Goal: Transaction & Acquisition: Purchase product/service

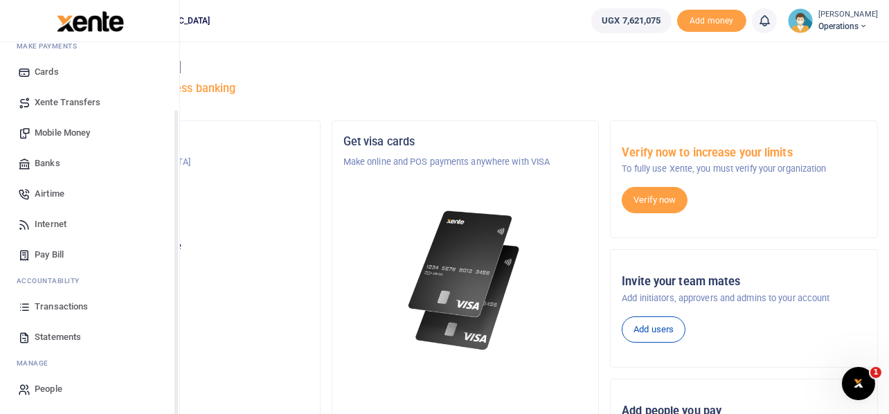
scroll to position [80, 0]
click at [83, 128] on span "Mobile Money" at bounding box center [62, 132] width 55 height 14
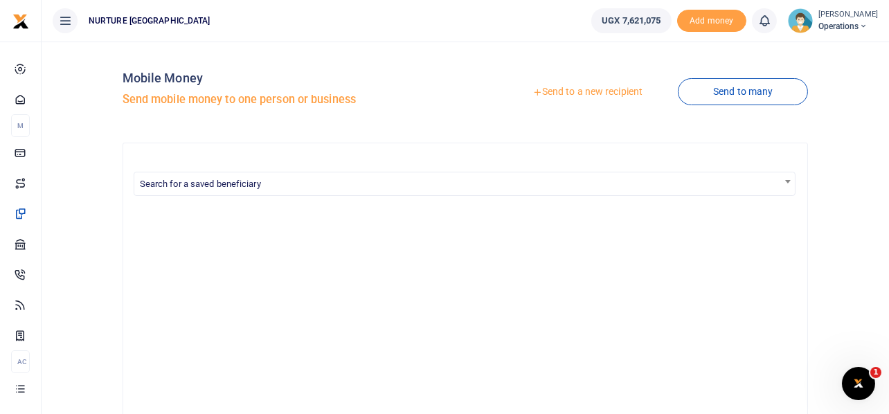
click at [585, 93] on link "Send to a new recipient" at bounding box center [587, 92] width 181 height 25
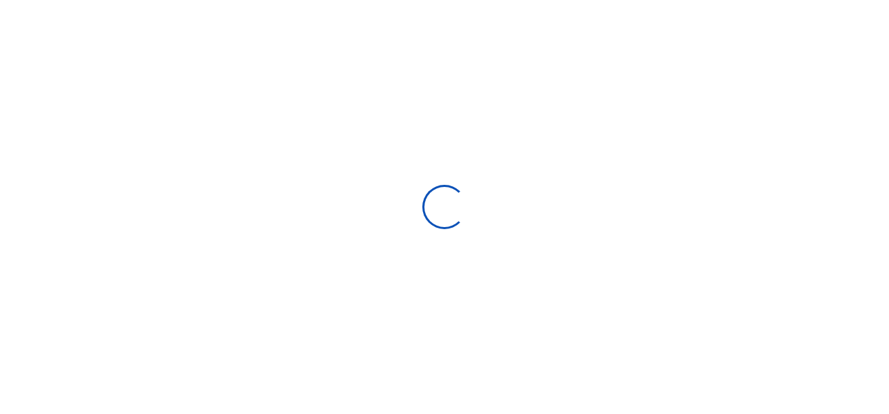
select select
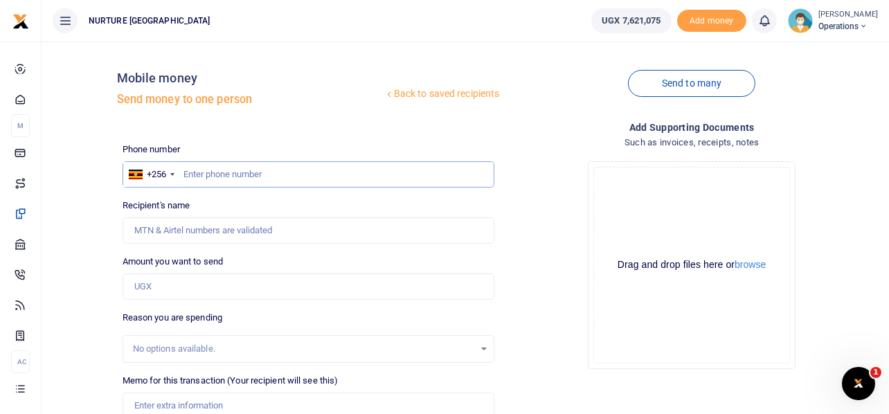
click at [266, 172] on input "text" at bounding box center [309, 174] width 373 height 26
type input "783494730"
type input "[PERSON_NAME]"
type input "783494730"
click at [192, 289] on input "Amount you want to send" at bounding box center [309, 287] width 373 height 26
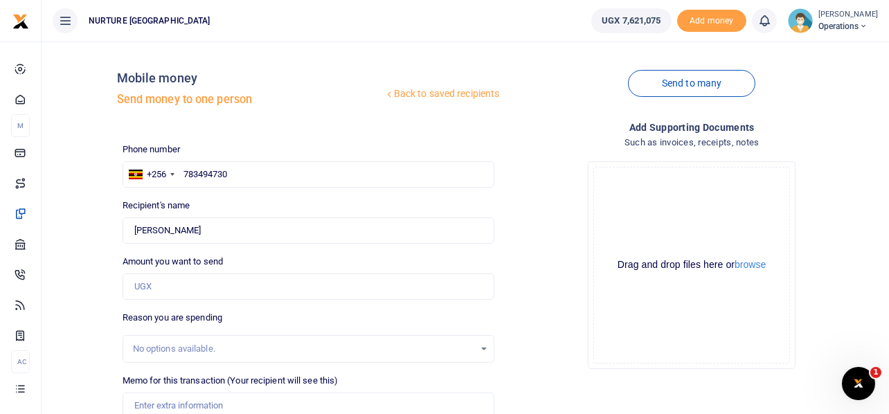
click at [544, 103] on div "Send to many" at bounding box center [692, 92] width 384 height 79
click at [222, 175] on input "text" at bounding box center [309, 174] width 373 height 26
click at [256, 170] on input "text" at bounding box center [309, 174] width 373 height 26
type input "783494730"
type input "[PERSON_NAME]"
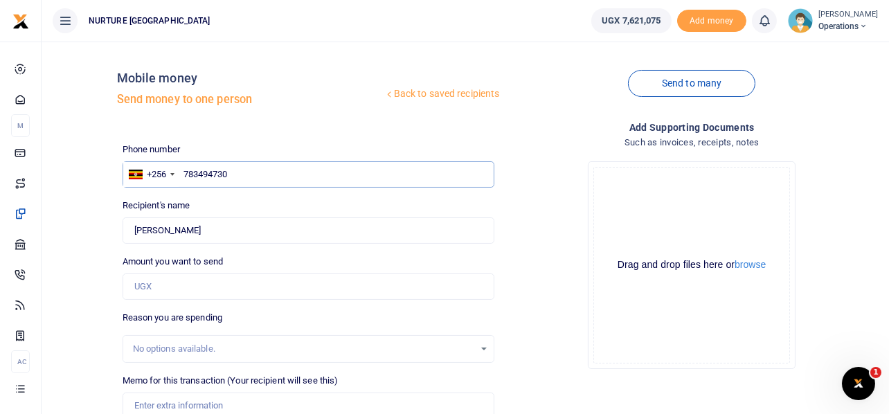
type input "783494730"
click at [192, 287] on input "Amount you want to send" at bounding box center [309, 287] width 373 height 26
drag, startPoint x: 186, startPoint y: 229, endPoint x: 132, endPoint y: 224, distance: 54.2
click at [132, 224] on input "Found" at bounding box center [309, 230] width 373 height 26
type input "Mboriondo Stella"
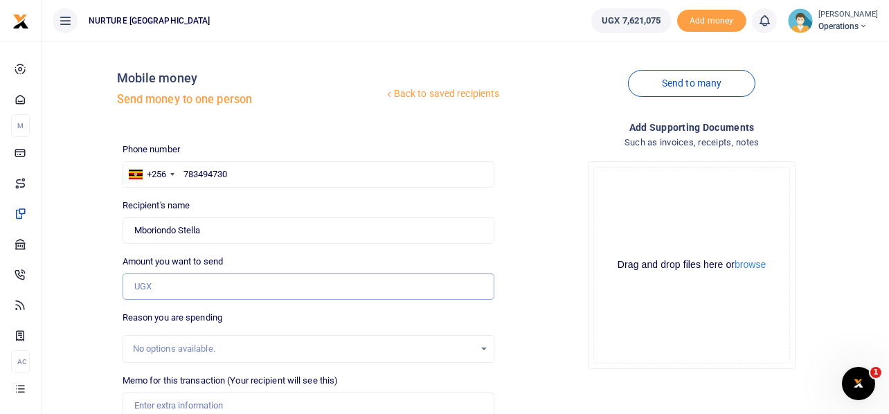
click at [172, 280] on input "Amount you want to send" at bounding box center [309, 287] width 373 height 26
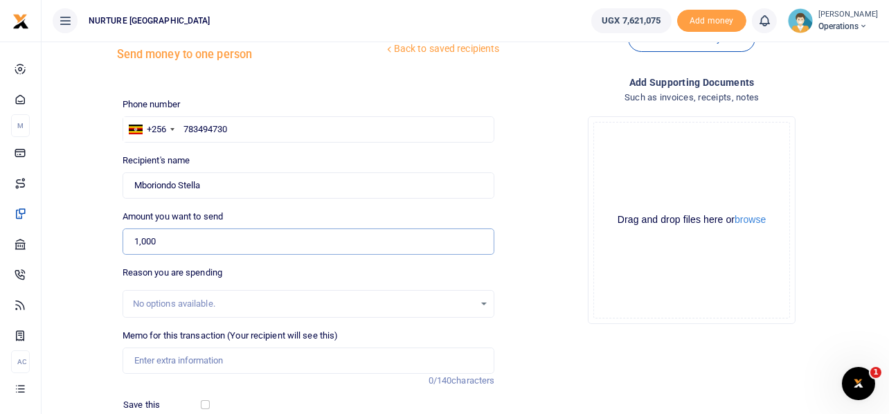
scroll to position [138, 0]
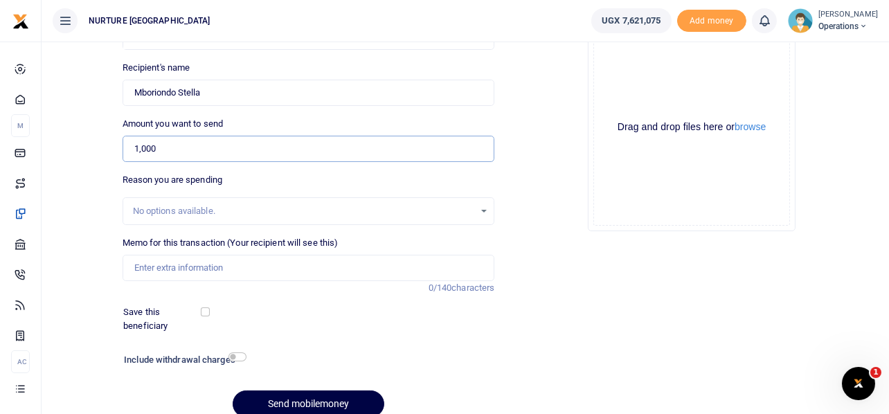
type input "1,000"
click at [202, 269] on input "Memo for this transaction (Your recipient will see this)" at bounding box center [309, 268] width 373 height 26
click at [242, 273] on input "Payment for purchase of hairdessing training material" at bounding box center [309, 268] width 373 height 26
click at [267, 271] on input "Payment for purchase of hairdessing training material" at bounding box center [309, 268] width 373 height 26
click at [362, 269] on input "Payment for purchase of hairdessing training material" at bounding box center [309, 268] width 373 height 26
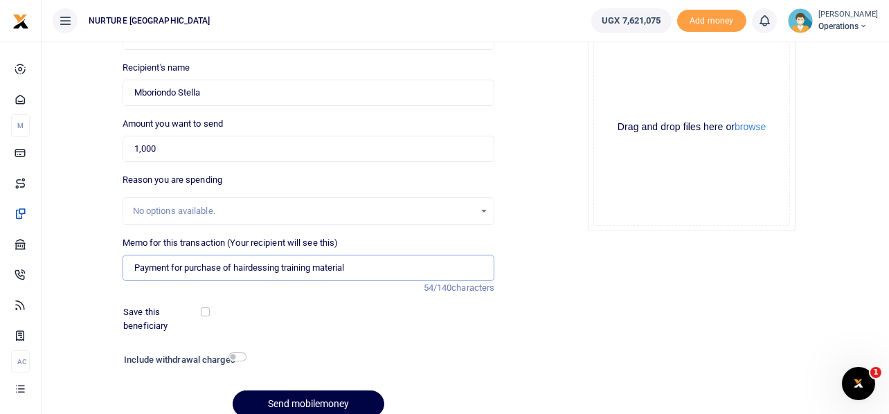
click at [184, 267] on input "Payment for purchase of hairdessing training material" at bounding box center [309, 268] width 373 height 26
click at [280, 266] on input "Payment for transport to purchase of hairdessing training material" at bounding box center [309, 268] width 373 height 26
click at [399, 264] on input "Payment for transport to purchase hairdessing training material" at bounding box center [309, 268] width 373 height 26
click at [265, 265] on input "Payment for transport to purchase hairdessing training material [DATE]" at bounding box center [309, 268] width 373 height 26
type input "Payment for transport to purchase hairdessing training material [DATE]"
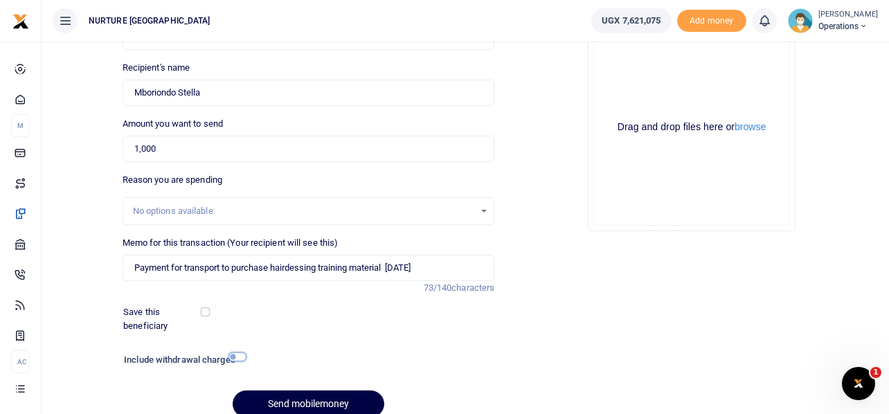
click at [239, 357] on input "checkbox" at bounding box center [238, 357] width 18 height 9
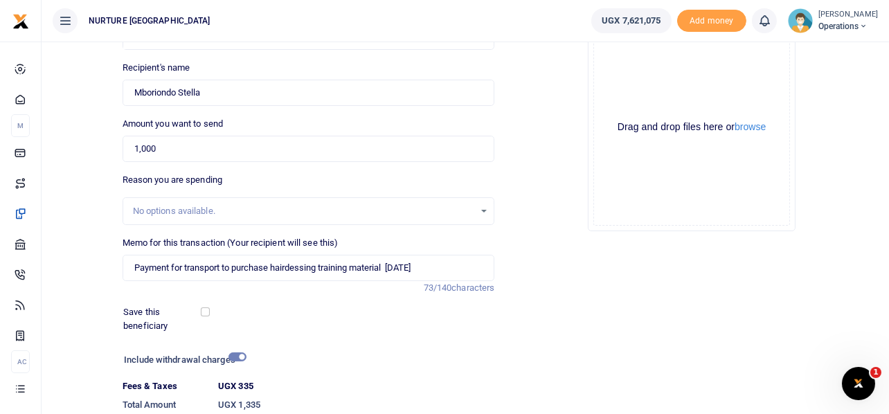
click at [242, 362] on div "Include withdrawal charges" at bounding box center [181, 361] width 127 height 22
click at [253, 365] on div at bounding box center [357, 361] width 223 height 22
click at [239, 351] on div "Include withdrawal charges" at bounding box center [181, 361] width 127 height 22
click at [241, 355] on input "checkbox" at bounding box center [238, 357] width 18 height 9
checkbox input "false"
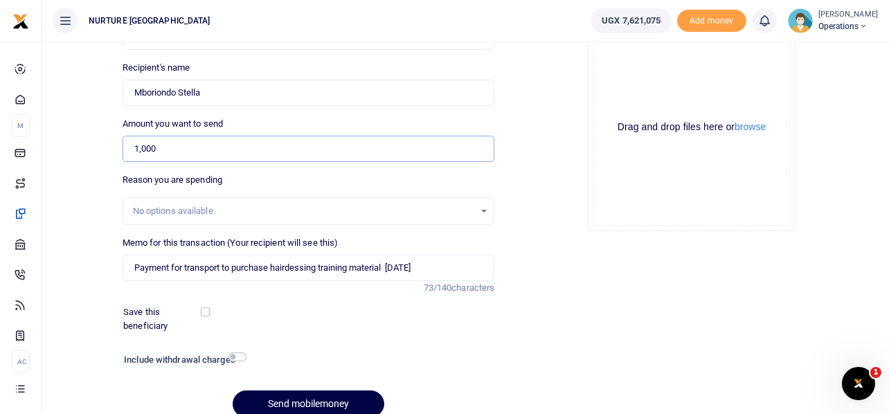
click at [167, 143] on input "1,000" at bounding box center [309, 149] width 373 height 26
type input "10,000"
click at [548, 162] on div "Drop your files here Drag and drop files here or browse Powered by Uppy" at bounding box center [692, 127] width 373 height 230
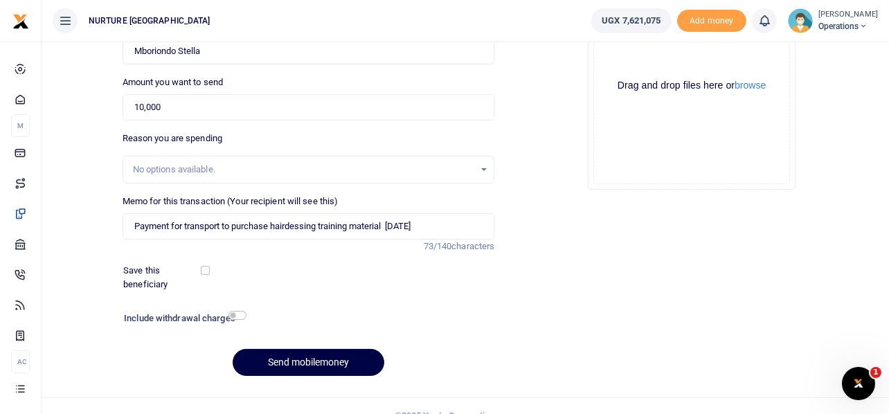
scroll to position [199, 0]
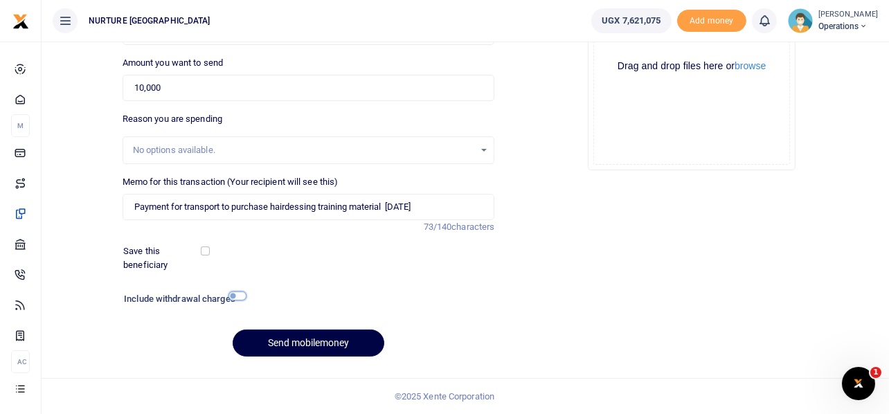
click at [231, 296] on input "checkbox" at bounding box center [238, 296] width 18 height 9
checkbox input "true"
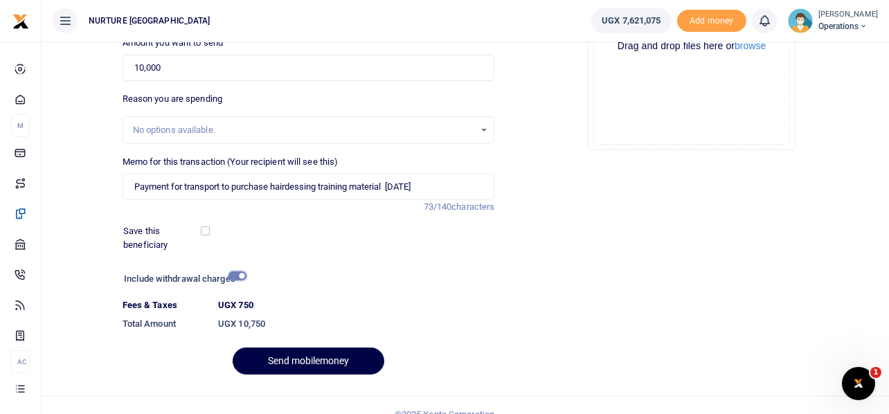
scroll to position [237, 0]
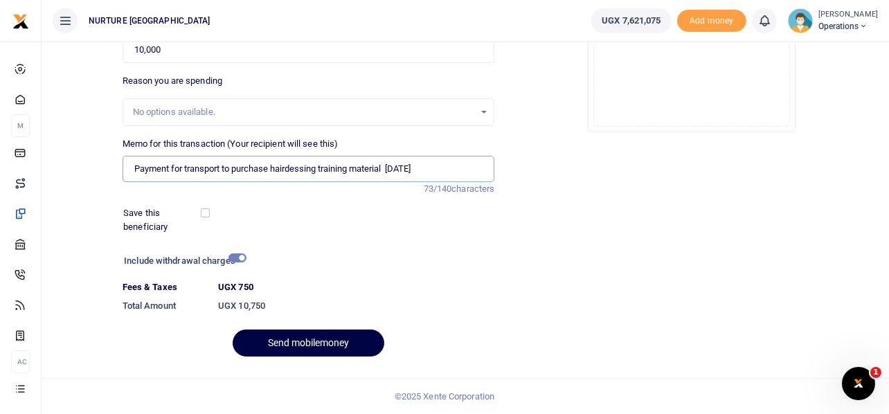
click at [390, 166] on input "Payment for transport to purchase hairdessing training material Aug 2025" at bounding box center [309, 169] width 373 height 26
type input "Payment for transport to purchase hairdessing training material Aug 2025"
click at [309, 344] on button "Send mobilemoney" at bounding box center [309, 343] width 152 height 27
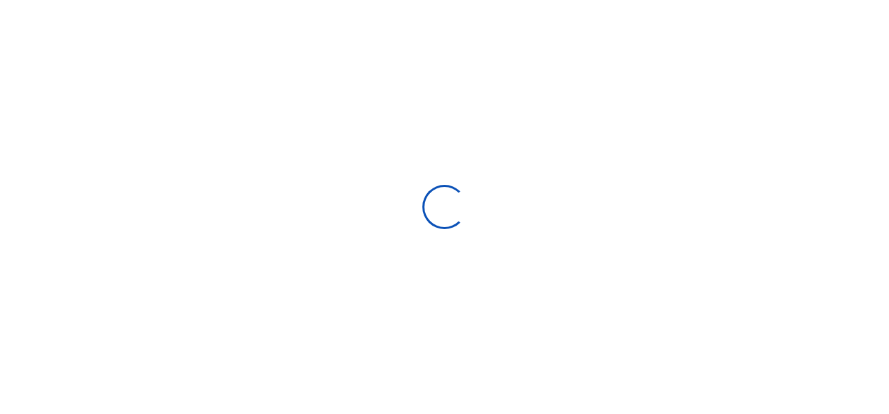
select select
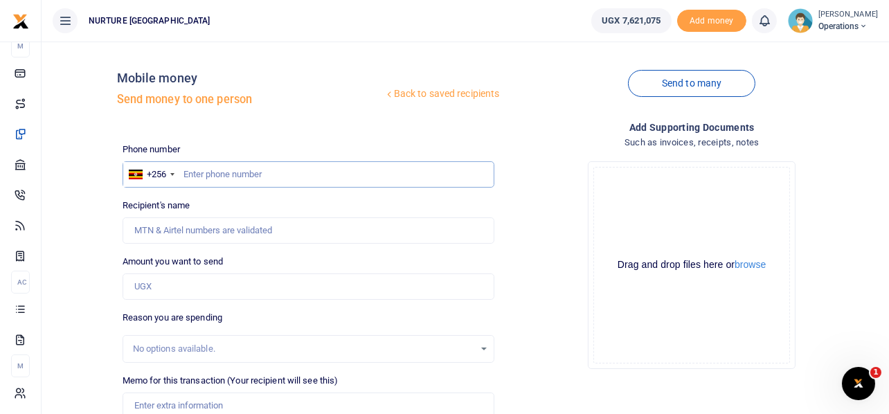
click at [215, 172] on input "text" at bounding box center [309, 174] width 373 height 26
type input "753417951"
type input "Naluyatimuwanga Nabulya"
type input "753417951"
click at [185, 285] on input "Amount you want to send" at bounding box center [309, 287] width 373 height 26
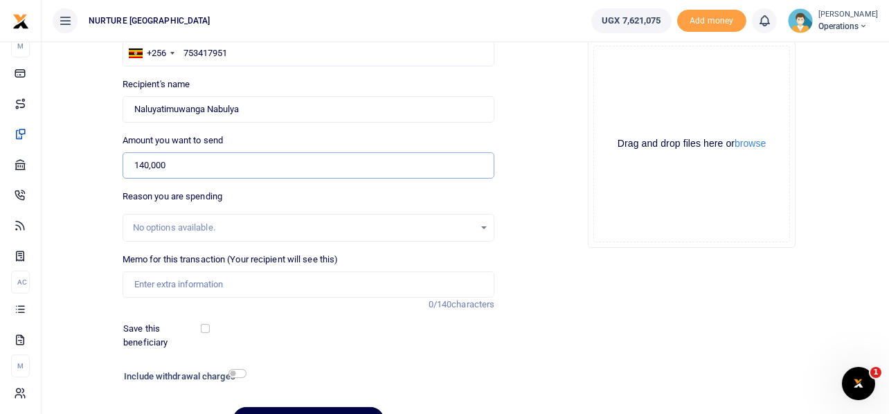
scroll to position [138, 0]
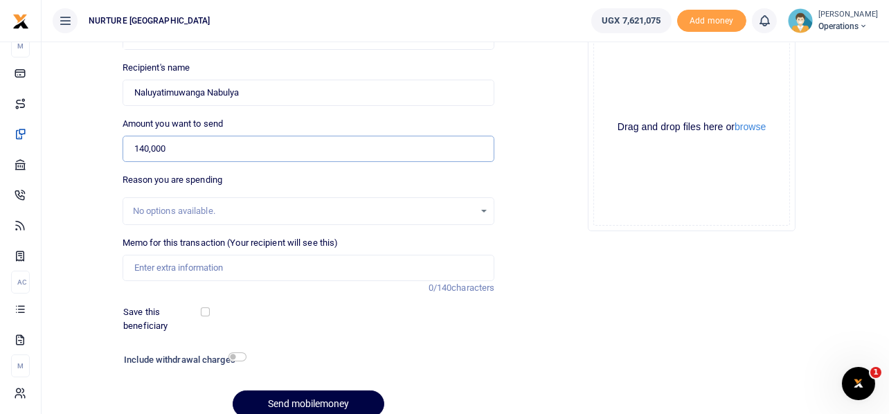
type input "140,000"
click at [222, 264] on input "Memo for this transaction (Your recipient will see this)" at bounding box center [309, 268] width 373 height 26
click at [247, 269] on input "Payment for purchase of charcoal" at bounding box center [309, 268] width 373 height 26
click at [289, 267] on input "Payment for purchase of charcoal" at bounding box center [309, 268] width 373 height 26
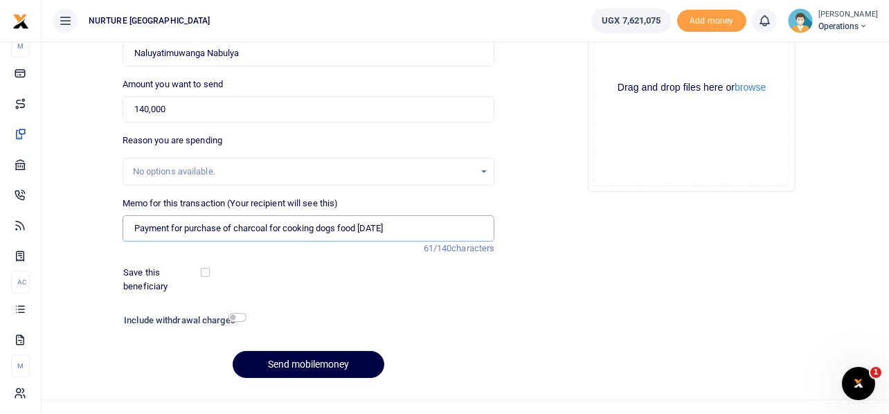
scroll to position [199, 0]
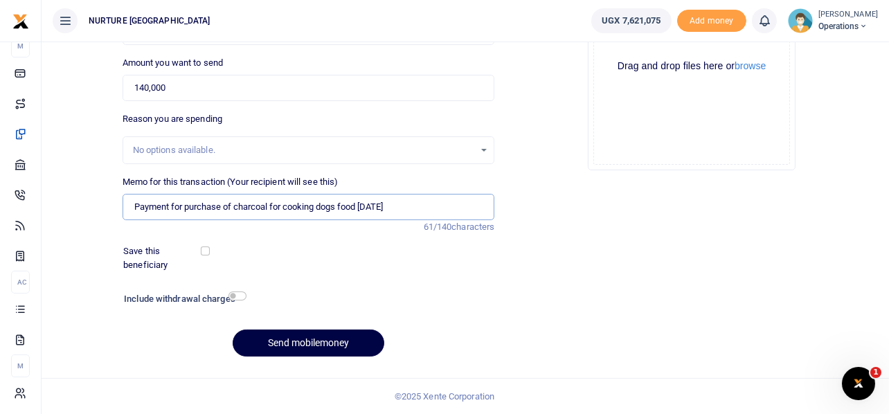
type input "Payment for purchase of charcoal for cooking dogs food Aug 25"
click at [235, 295] on input "checkbox" at bounding box center [238, 296] width 18 height 9
checkbox input "true"
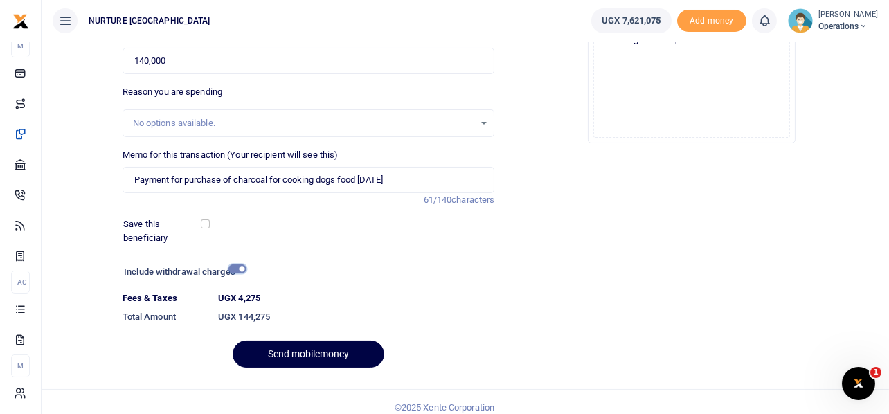
scroll to position [237, 0]
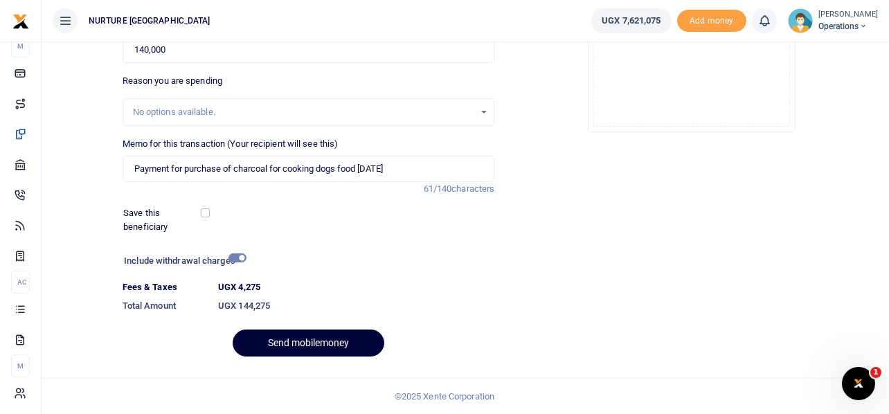
click at [305, 341] on button "Send mobilemoney" at bounding box center [309, 343] width 152 height 27
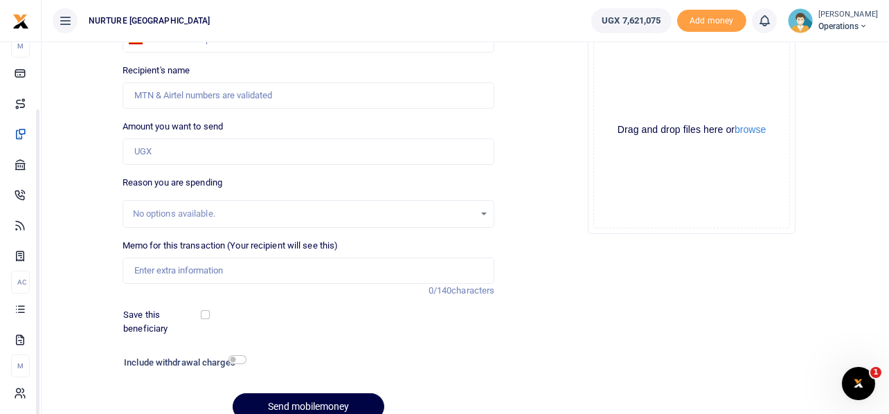
scroll to position [199, 0]
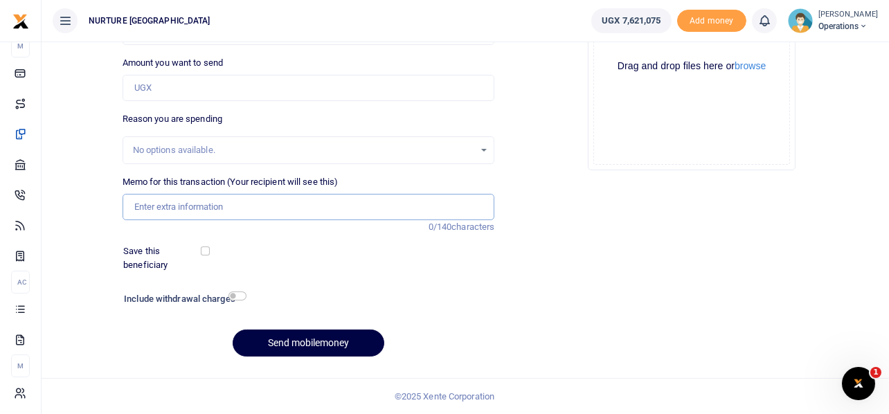
click at [216, 205] on input "Memo for this transaction (Your recipient will see this)" at bounding box center [309, 207] width 373 height 26
paste input "Payment for transport to purchase hairdessing training material [DATE]"
click at [225, 206] on input "Payment for transport to purchase hairdessing training material [DATE]" at bounding box center [309, 207] width 373 height 26
click at [222, 205] on input "Payment for purchase hairdessing training material [DATE]" at bounding box center [309, 207] width 373 height 26
click at [265, 210] on input "Payment for purchase of hairdessing training material [DATE]" at bounding box center [309, 207] width 373 height 26
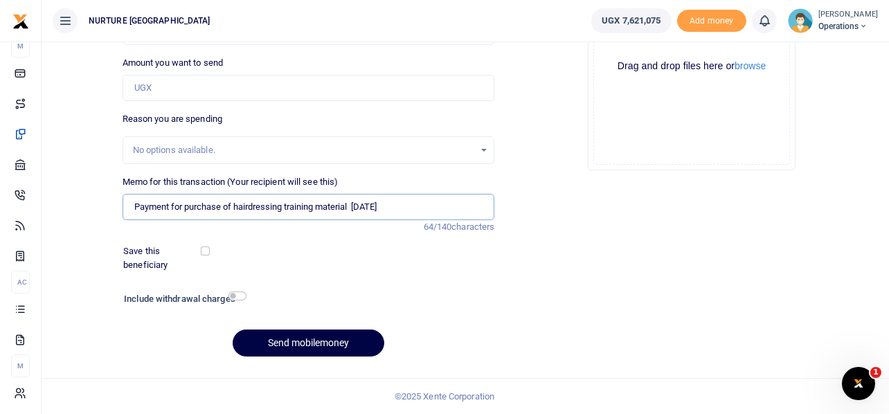
click at [356, 205] on input "Payment for purchase of hairdressing training material Aug 2025" at bounding box center [309, 207] width 373 height 26
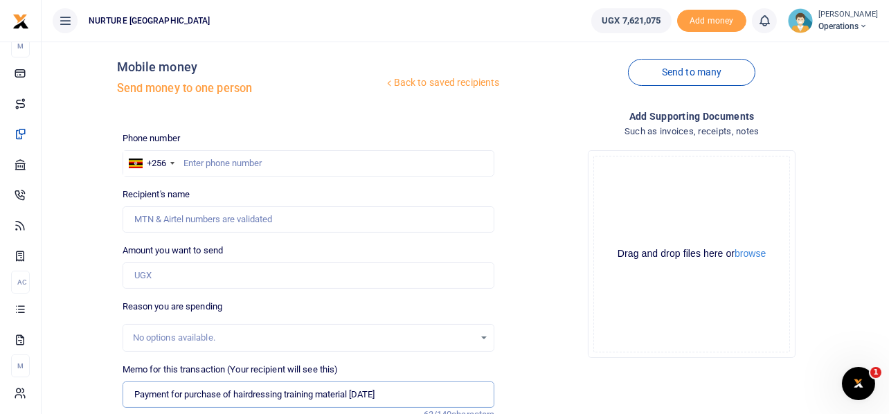
scroll to position [0, 0]
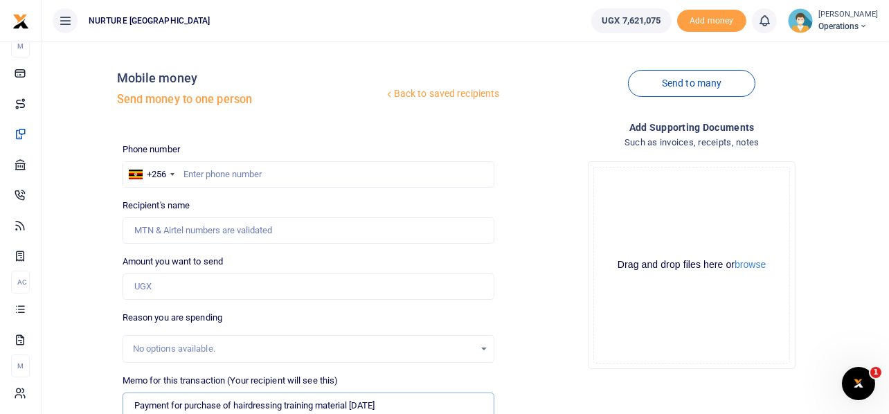
type input "Payment for purchase of hairdressing training material Aug 2025"
click at [220, 287] on input "Amount you want to send" at bounding box center [309, 287] width 373 height 26
click at [153, 285] on input "Amount you want to send" at bounding box center [309, 287] width 373 height 26
type input "100,000"
click at [217, 172] on input "text" at bounding box center [309, 174] width 373 height 26
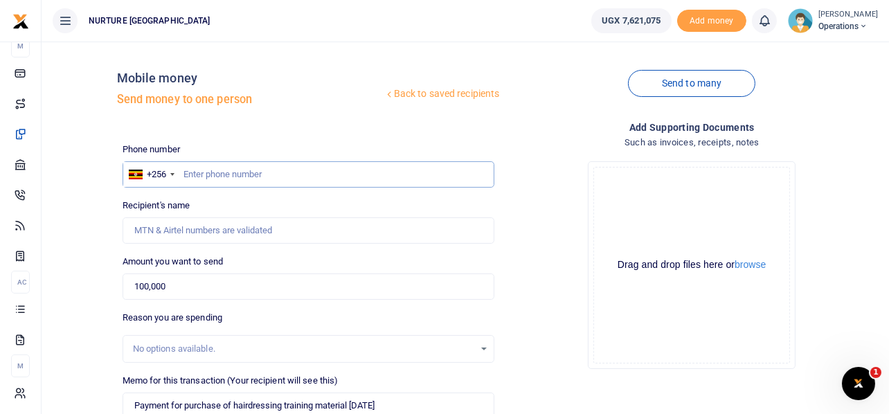
click at [310, 179] on input "text" at bounding box center [309, 174] width 373 height 26
paste input "701444231"
type input "701444231"
type input "Haruna Matovu"
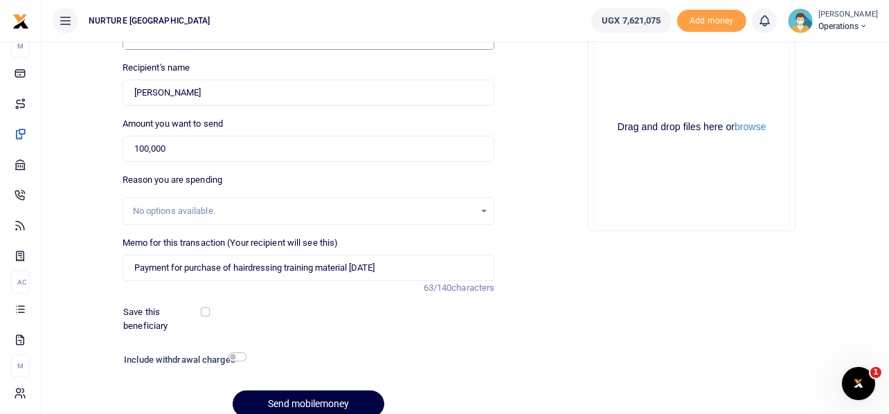
scroll to position [199, 0]
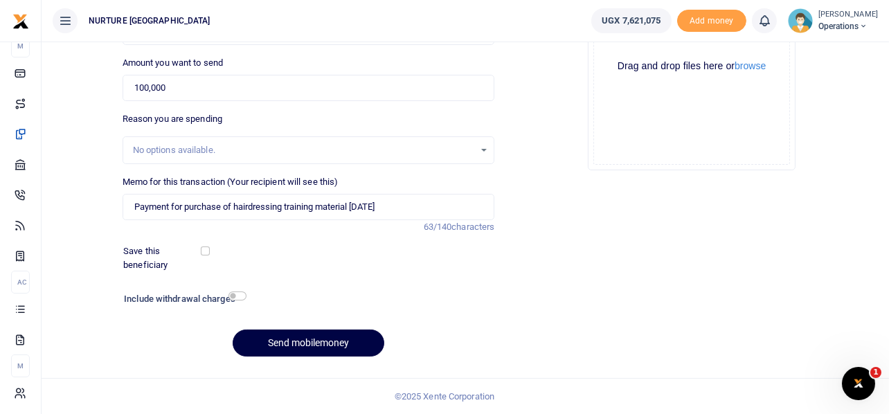
type input "701444231"
click at [238, 294] on input "checkbox" at bounding box center [238, 296] width 18 height 9
checkbox input "true"
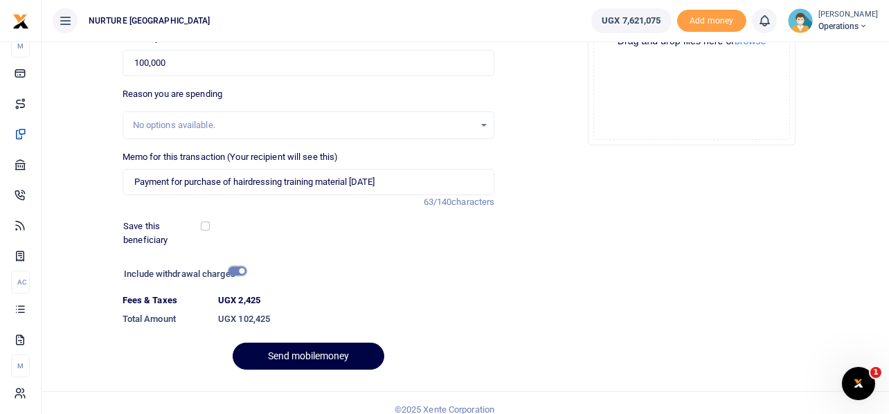
scroll to position [237, 0]
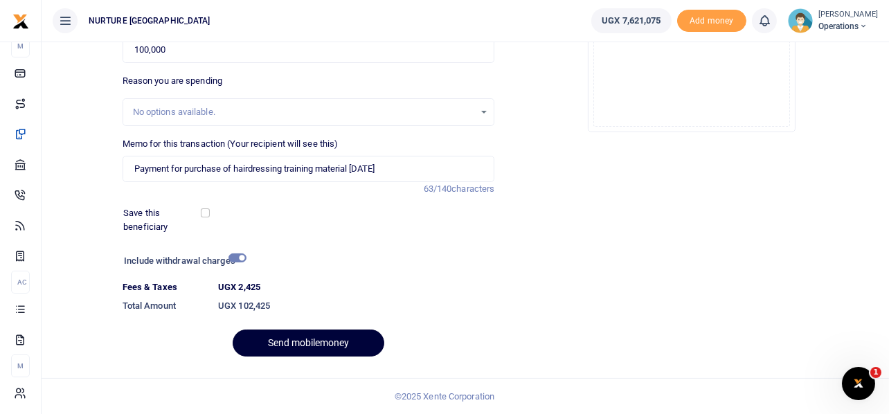
click at [336, 341] on button "Send mobilemoney" at bounding box center [309, 343] width 152 height 27
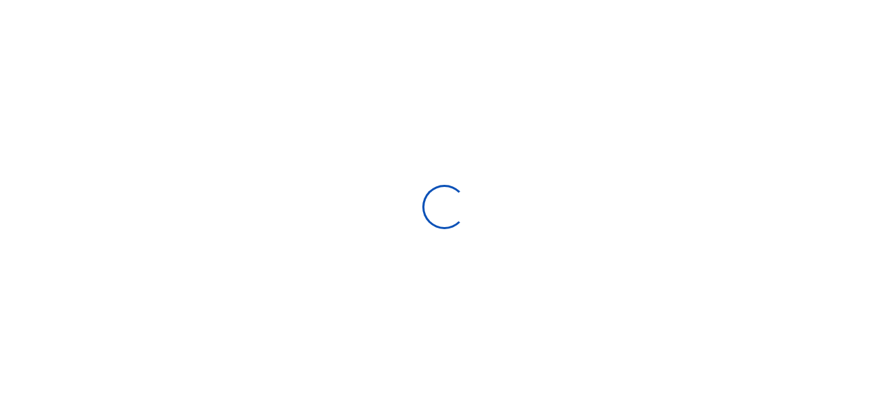
select select
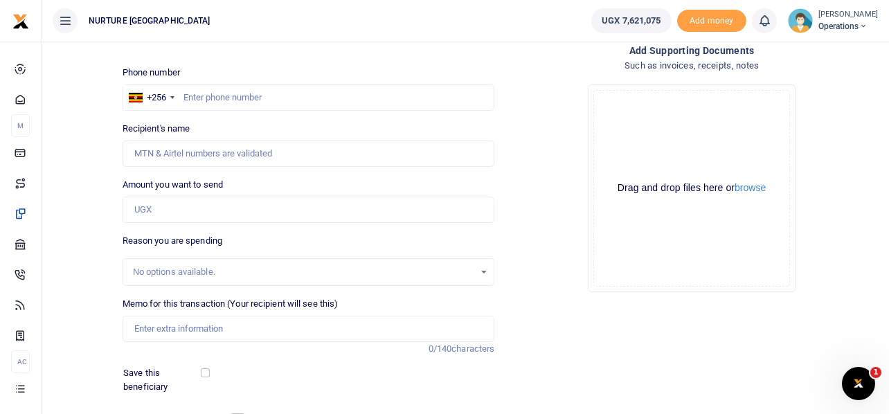
scroll to position [60, 0]
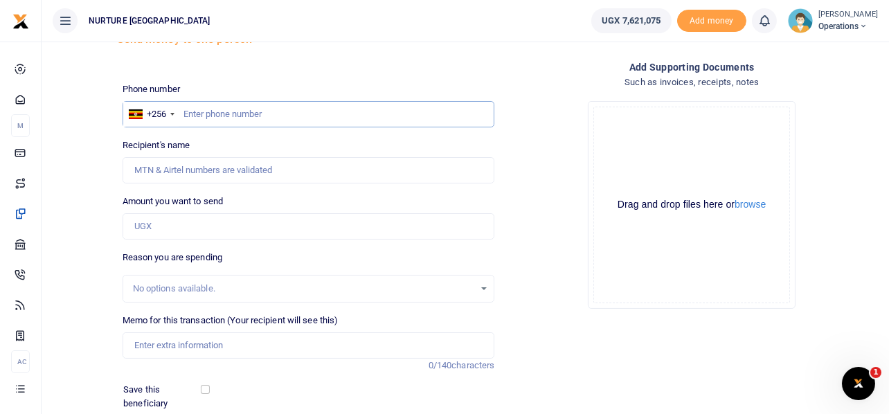
click at [217, 116] on input "text" at bounding box center [309, 114] width 373 height 26
click at [213, 110] on input "text" at bounding box center [309, 114] width 373 height 26
type input "751482240"
type input "[PERSON_NAME]"
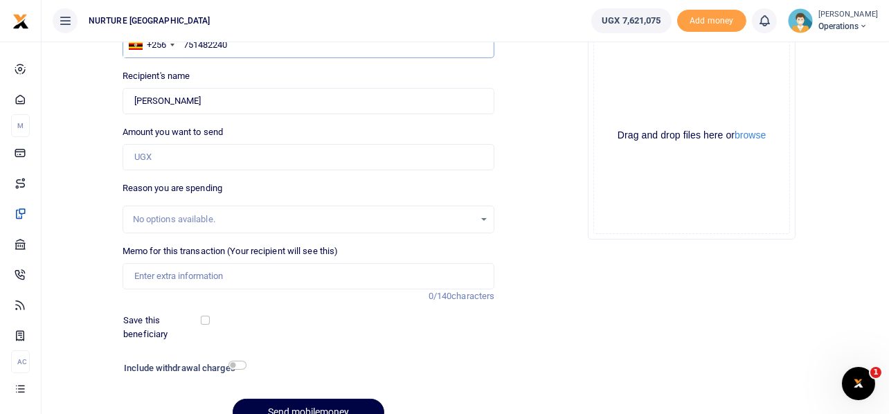
type input "751482240"
click at [239, 157] on input "Amount you want to send" at bounding box center [309, 157] width 373 height 26
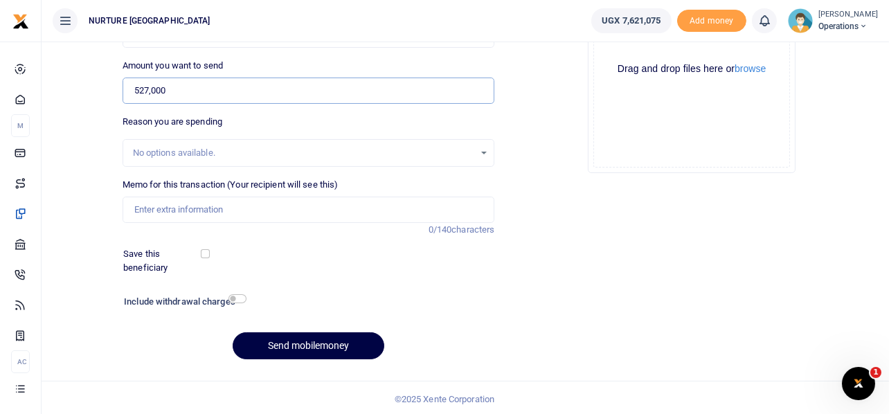
scroll to position [199, 0]
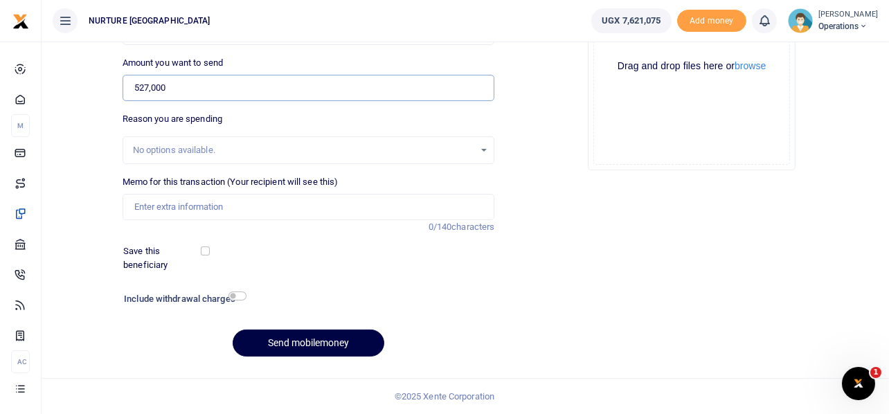
type input "527,000"
click at [184, 208] on input "Memo for this transaction (Your recipient will see this)" at bounding box center [309, 207] width 373 height 26
click at [139, 203] on input "Purchase of dogs food" at bounding box center [309, 207] width 373 height 26
click at [300, 201] on input "Payment for purchase of dogs food" at bounding box center [309, 207] width 373 height 26
type input "Payment for purchase of dogs food and transport [DATE]"
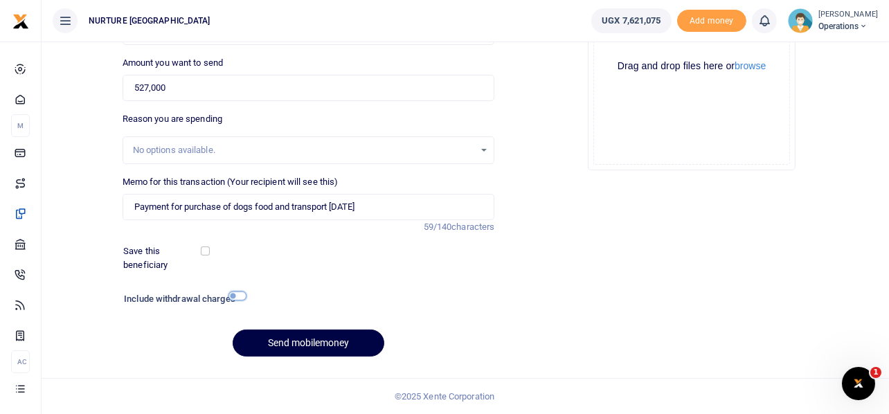
click at [234, 299] on input "checkbox" at bounding box center [238, 296] width 18 height 9
checkbox input "true"
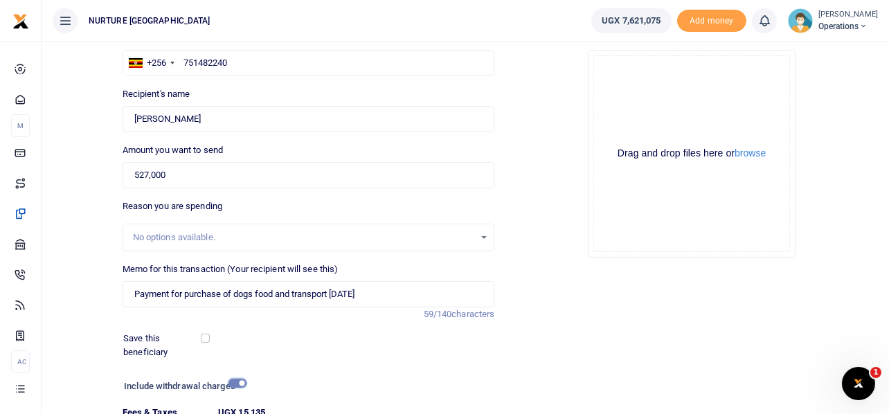
scroll to position [237, 0]
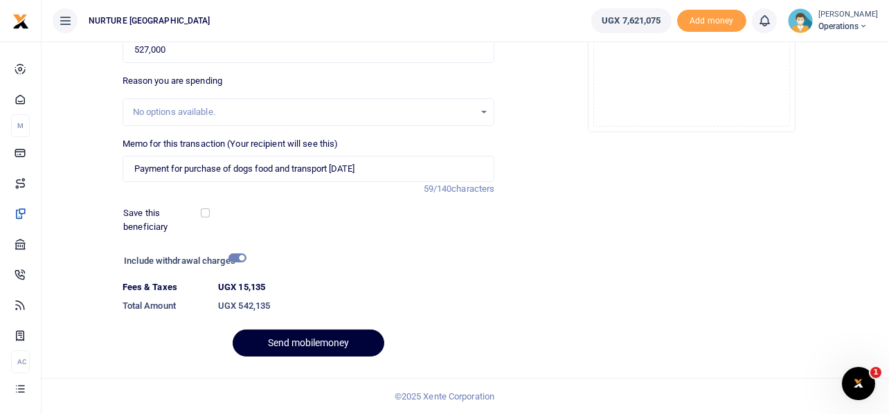
click at [322, 343] on button "Send mobilemoney" at bounding box center [309, 343] width 152 height 27
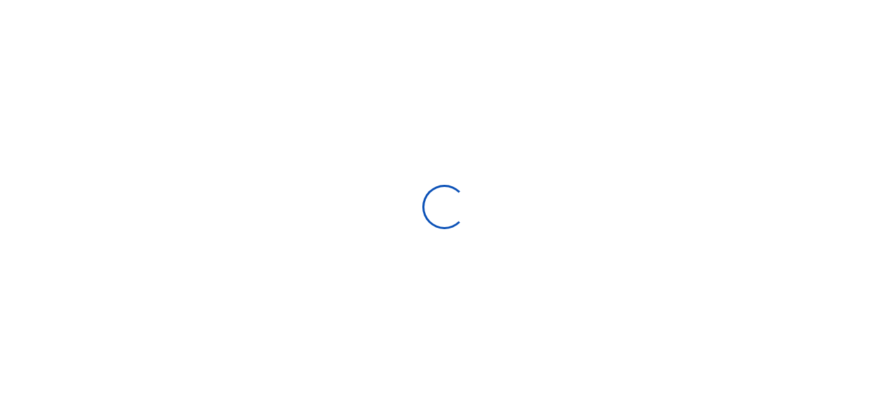
select select
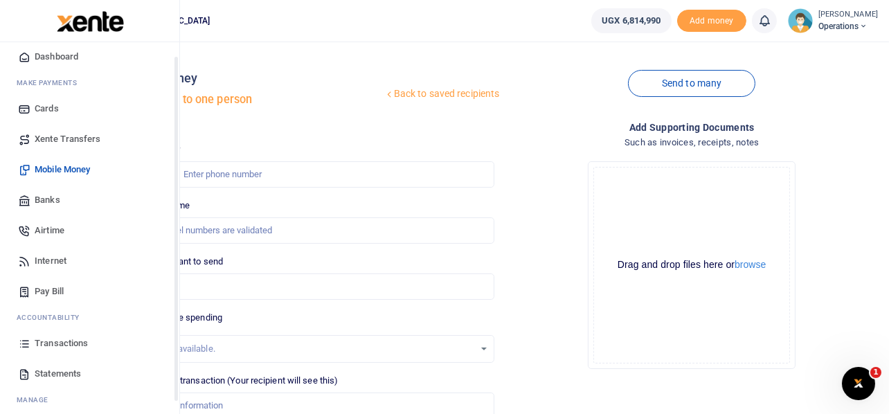
scroll to position [80, 0]
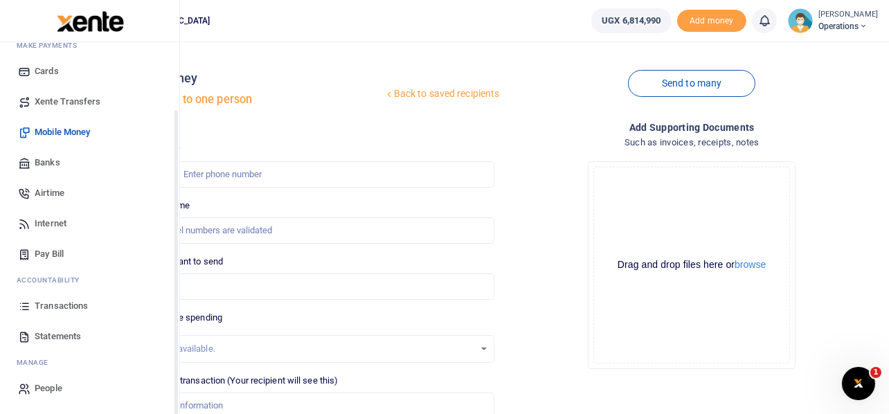
click at [48, 303] on span "Transactions" at bounding box center [61, 306] width 53 height 14
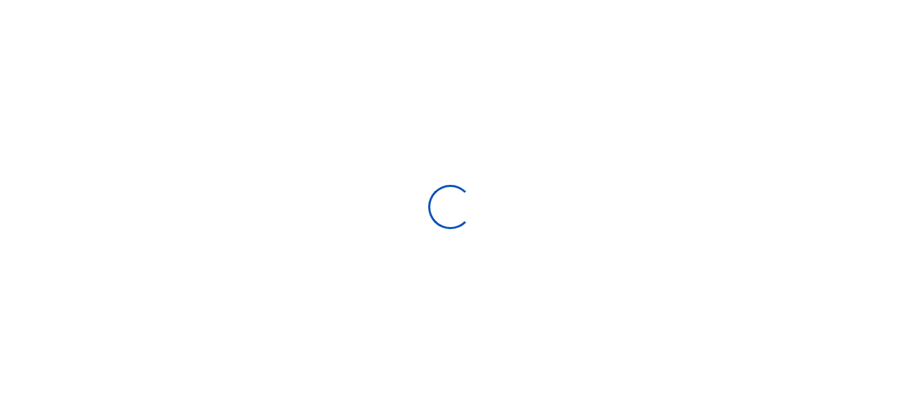
select select
type input "[DATE] - [DATE]"
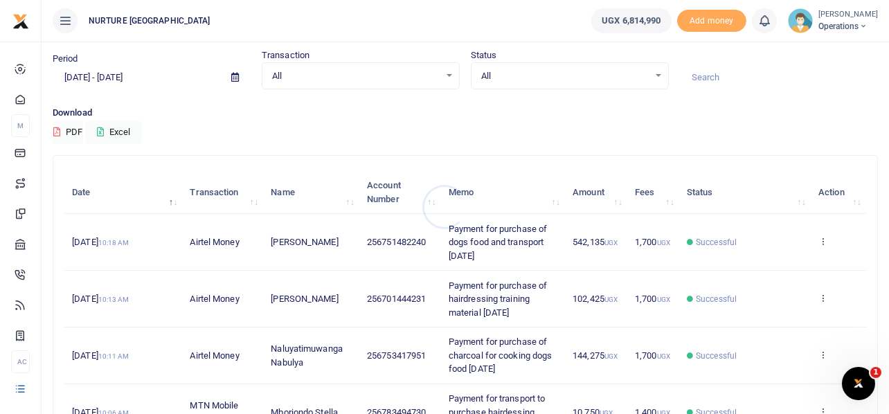
scroll to position [69, 0]
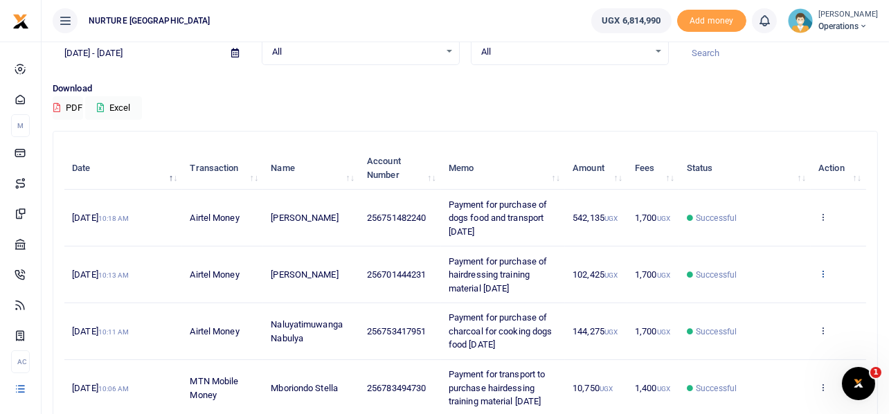
click at [824, 273] on icon at bounding box center [823, 274] width 9 height 10
click at [781, 292] on link "View details" at bounding box center [772, 296] width 109 height 19
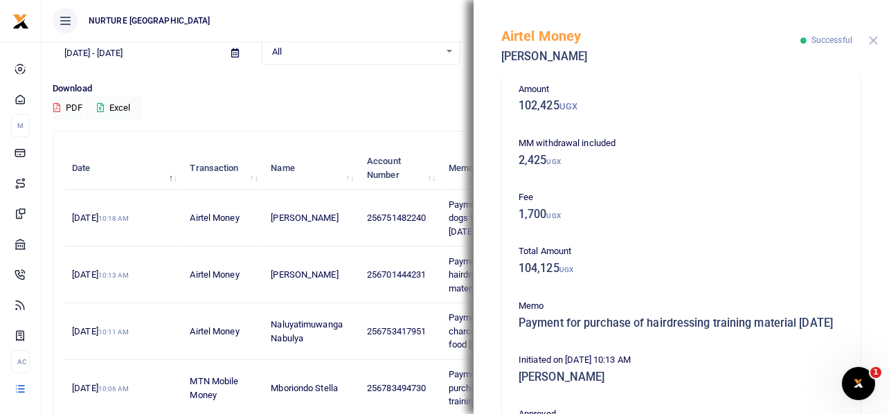
click at [873, 39] on button "Close" at bounding box center [873, 40] width 9 height 9
